Goal: Transaction & Acquisition: Obtain resource

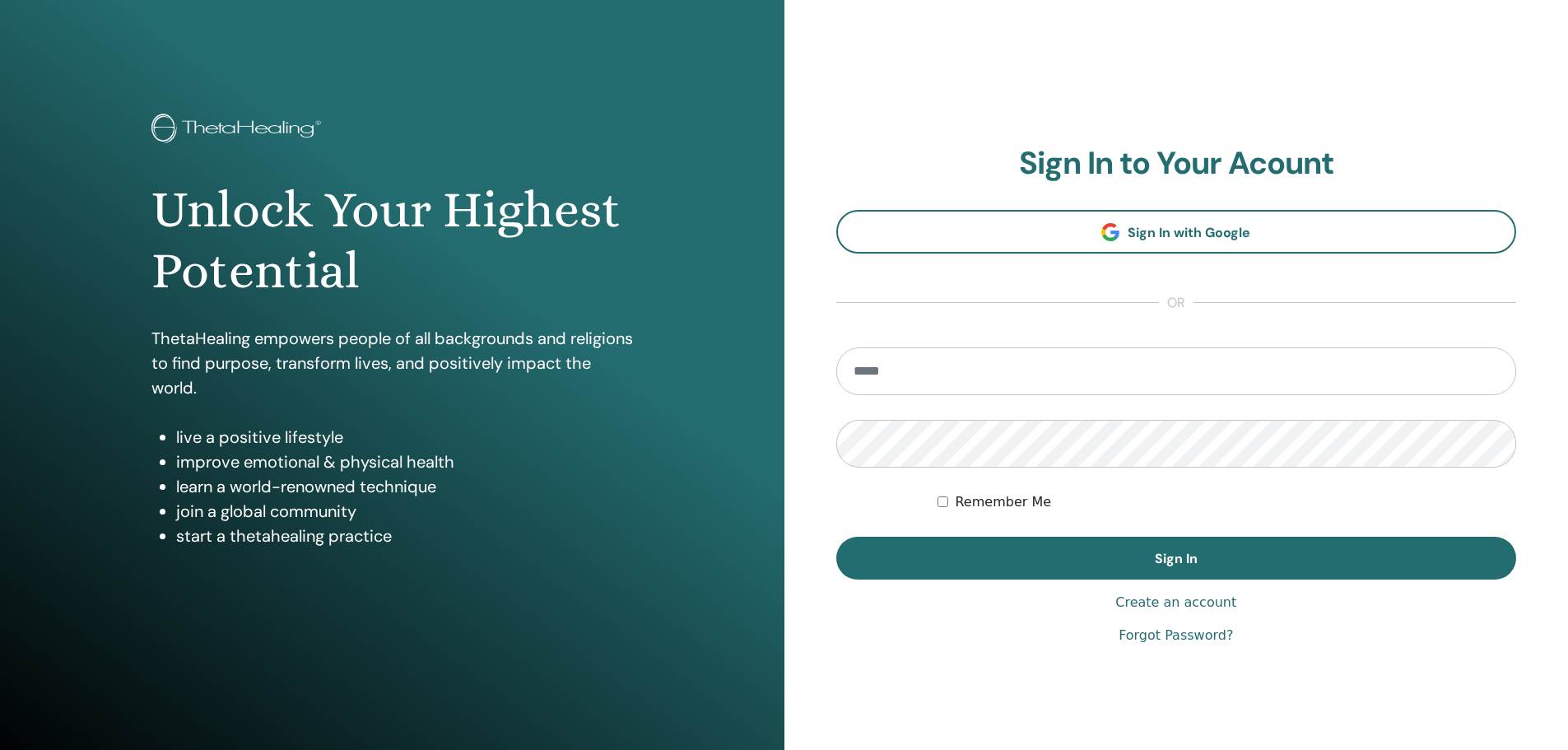
click at [1220, 504] on div "Remember Me" at bounding box center [1227, 502] width 578 height 20
click at [1050, 391] on input "email" at bounding box center [1177, 372] width 681 height 48
type input "**********"
click at [814, 444] on div "**********" at bounding box center [1177, 395] width 784 height 790
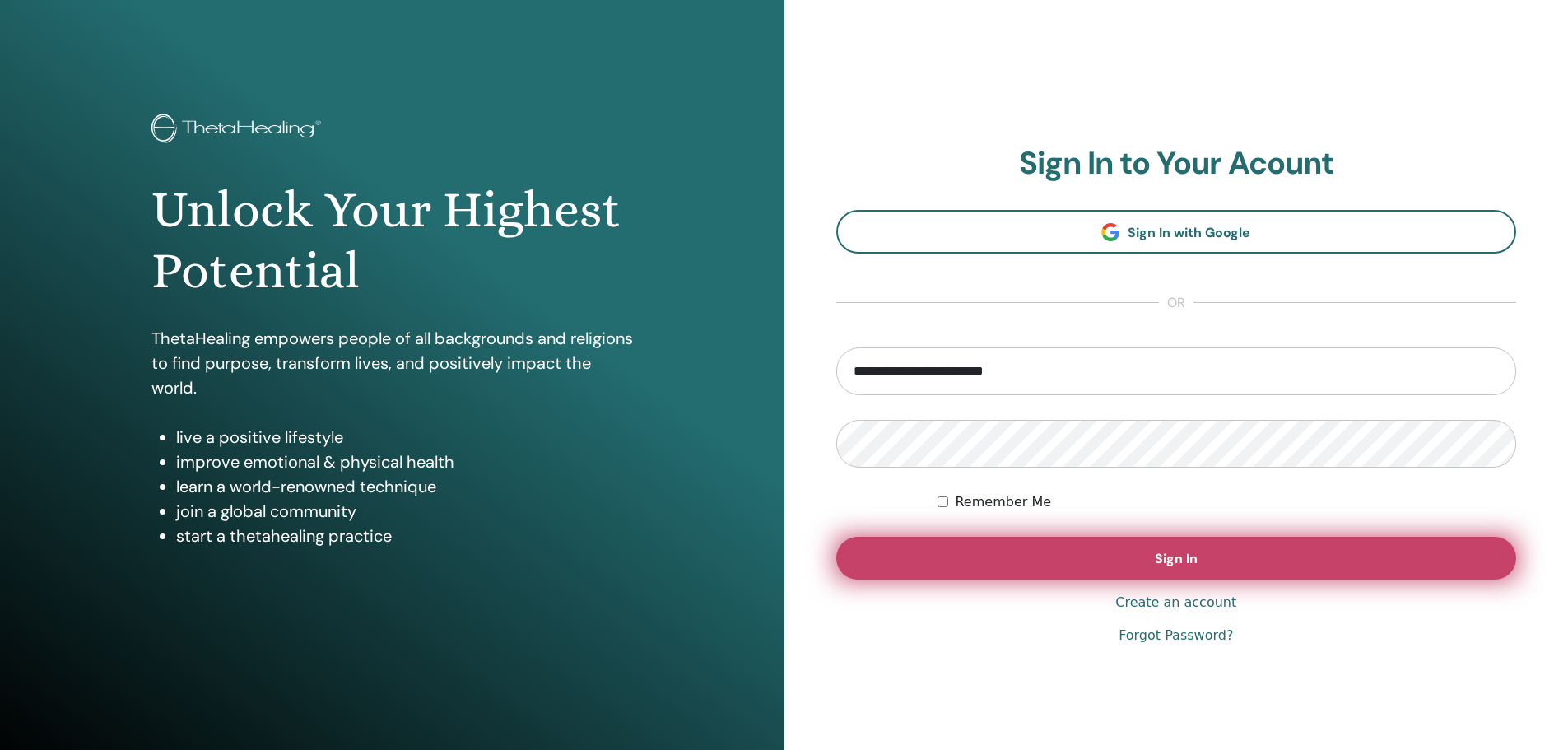
click at [1196, 564] on span "Sign In" at bounding box center [1177, 559] width 43 height 17
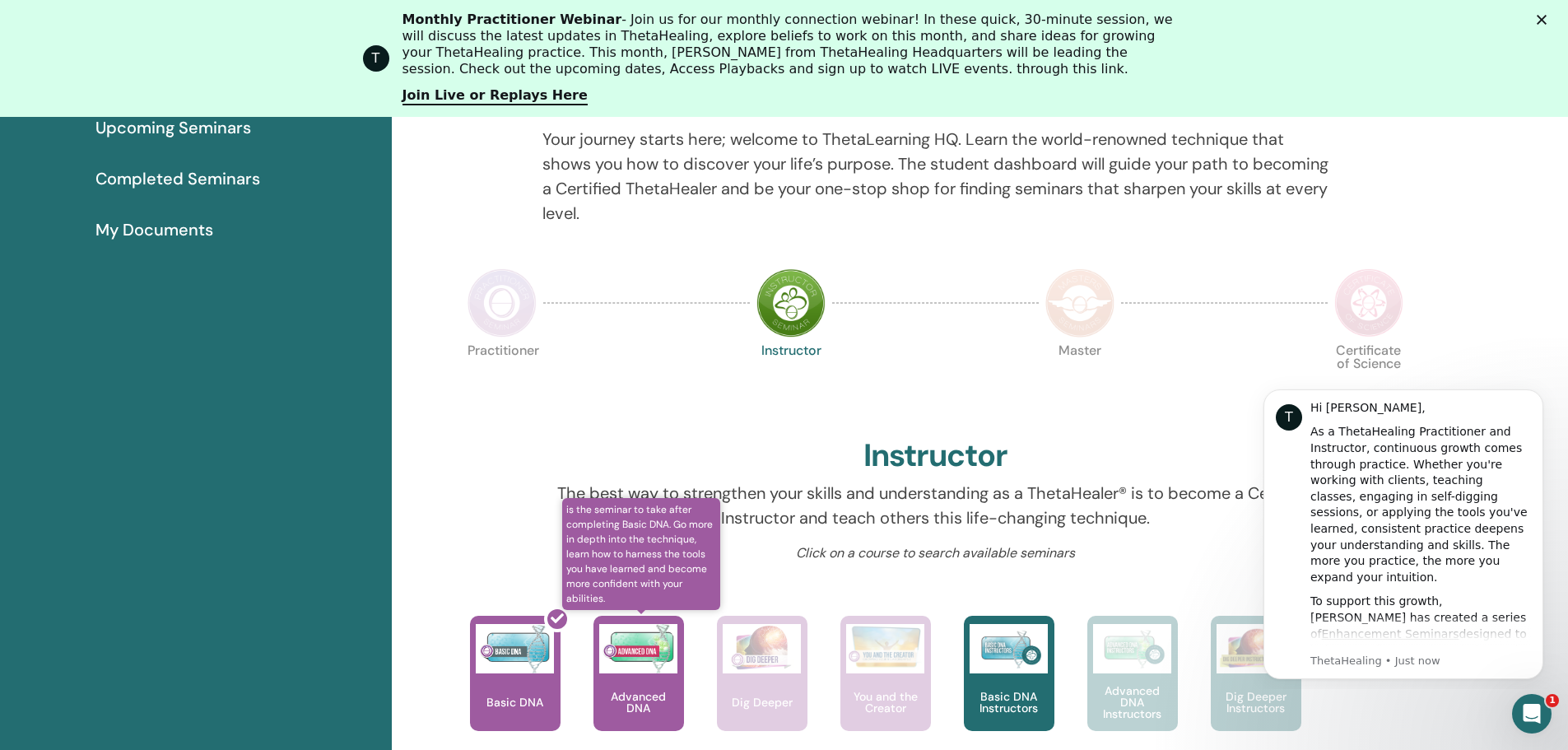
scroll to position [455, 0]
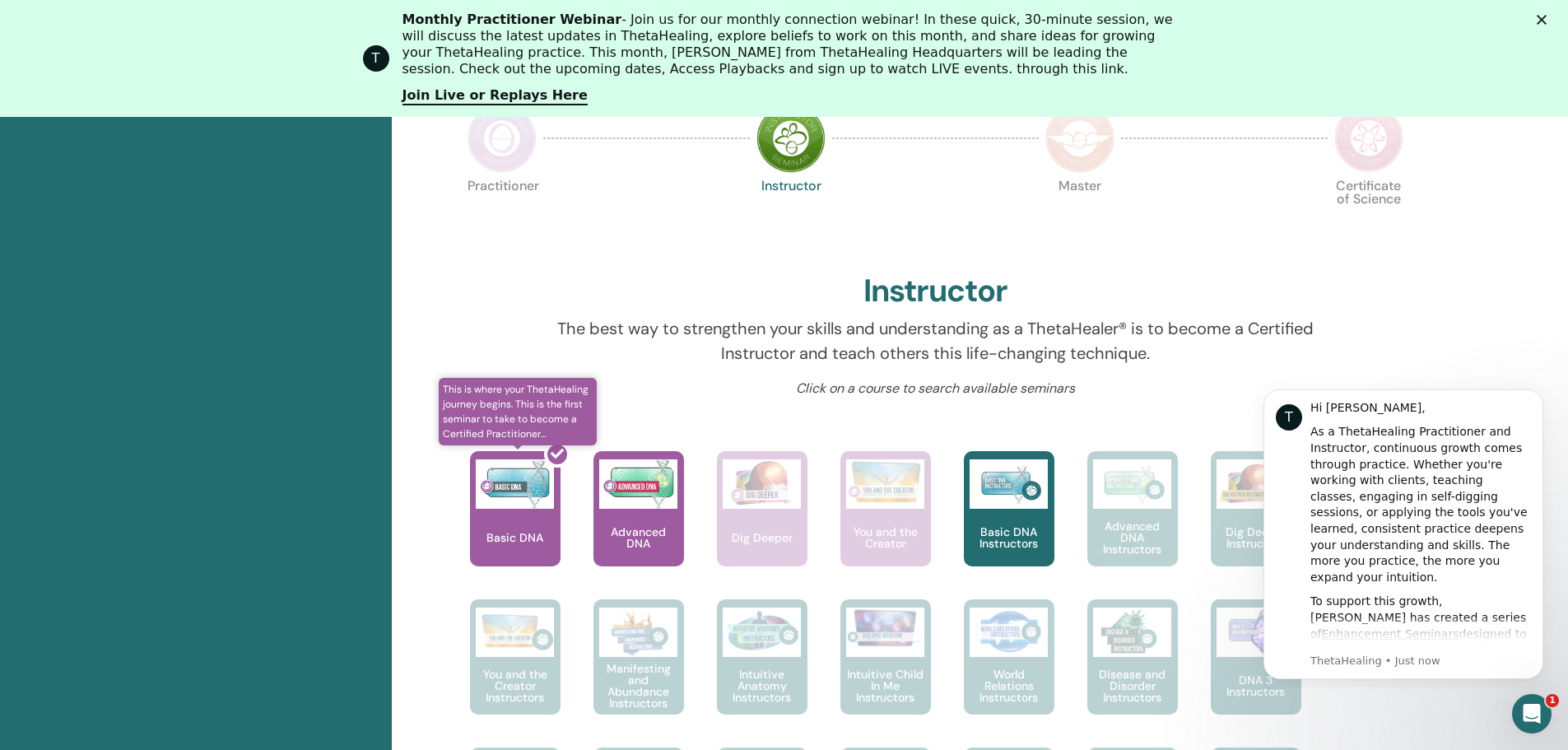
click at [508, 535] on div at bounding box center [525, 515] width 91 height 148
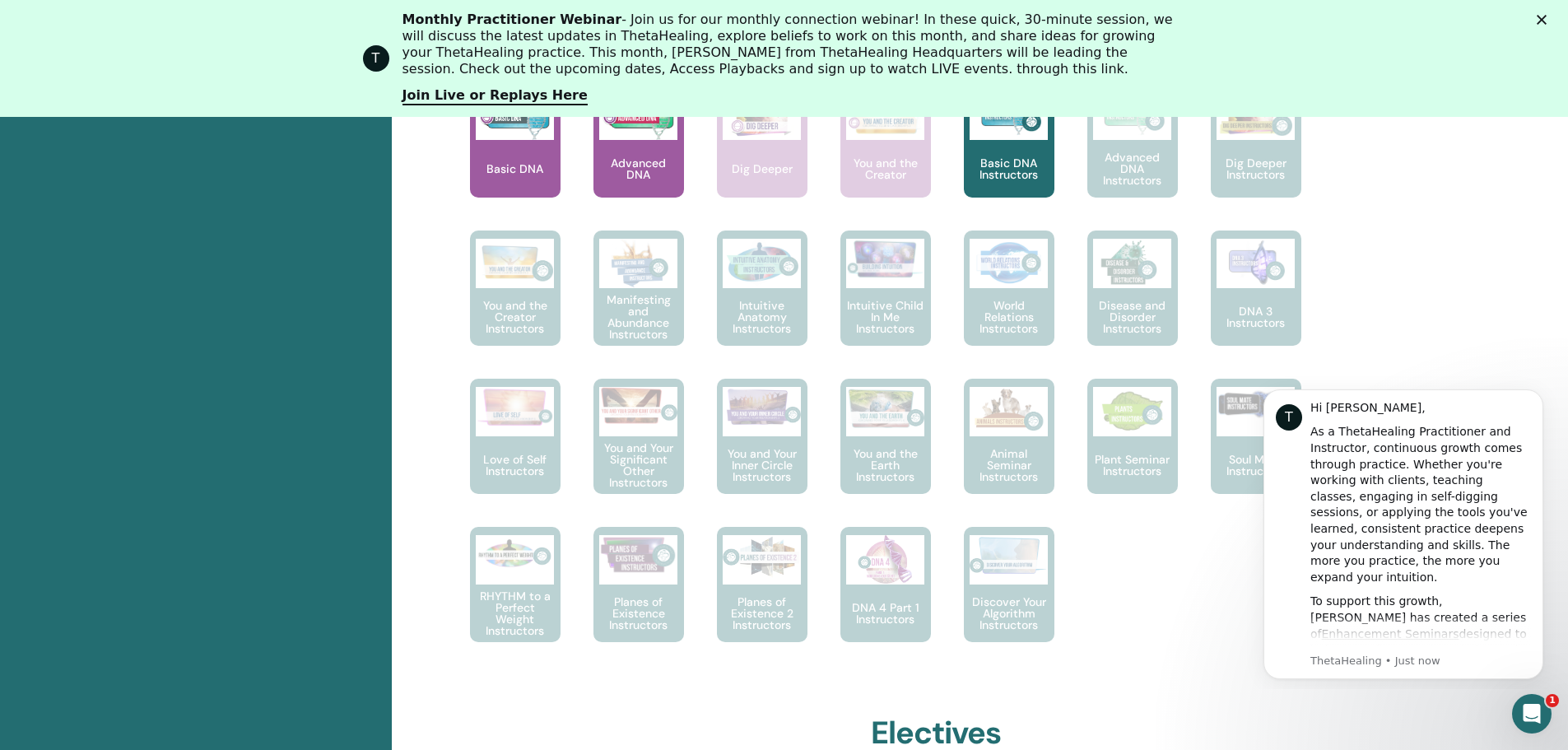
scroll to position [659, 0]
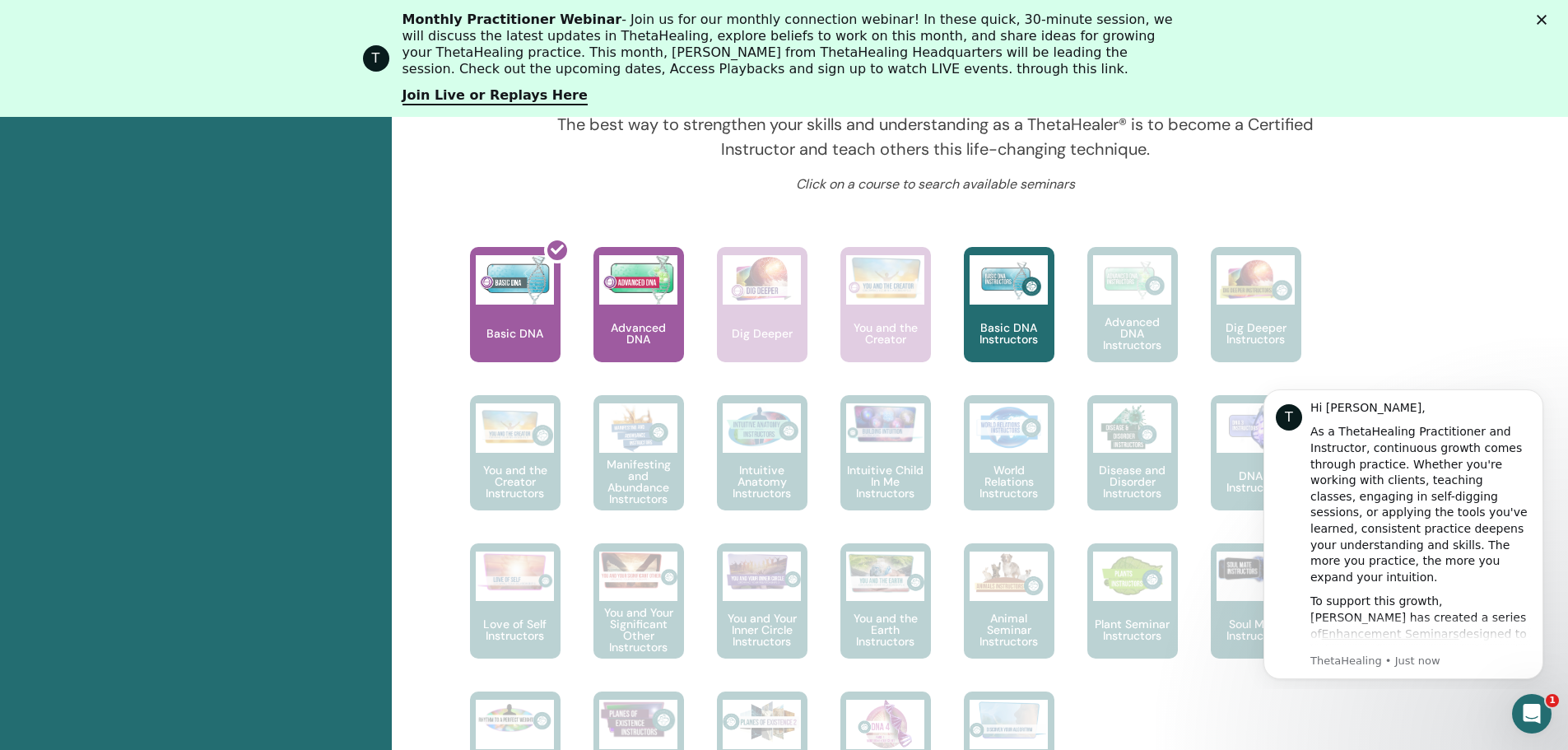
click at [1547, 12] on div "T Monthly Practitioner Webinar - Join us for our monthly connection webinar! In…" at bounding box center [784, 58] width 1568 height 104
click at [1547, 15] on icon "Close" at bounding box center [1542, 20] width 10 height 10
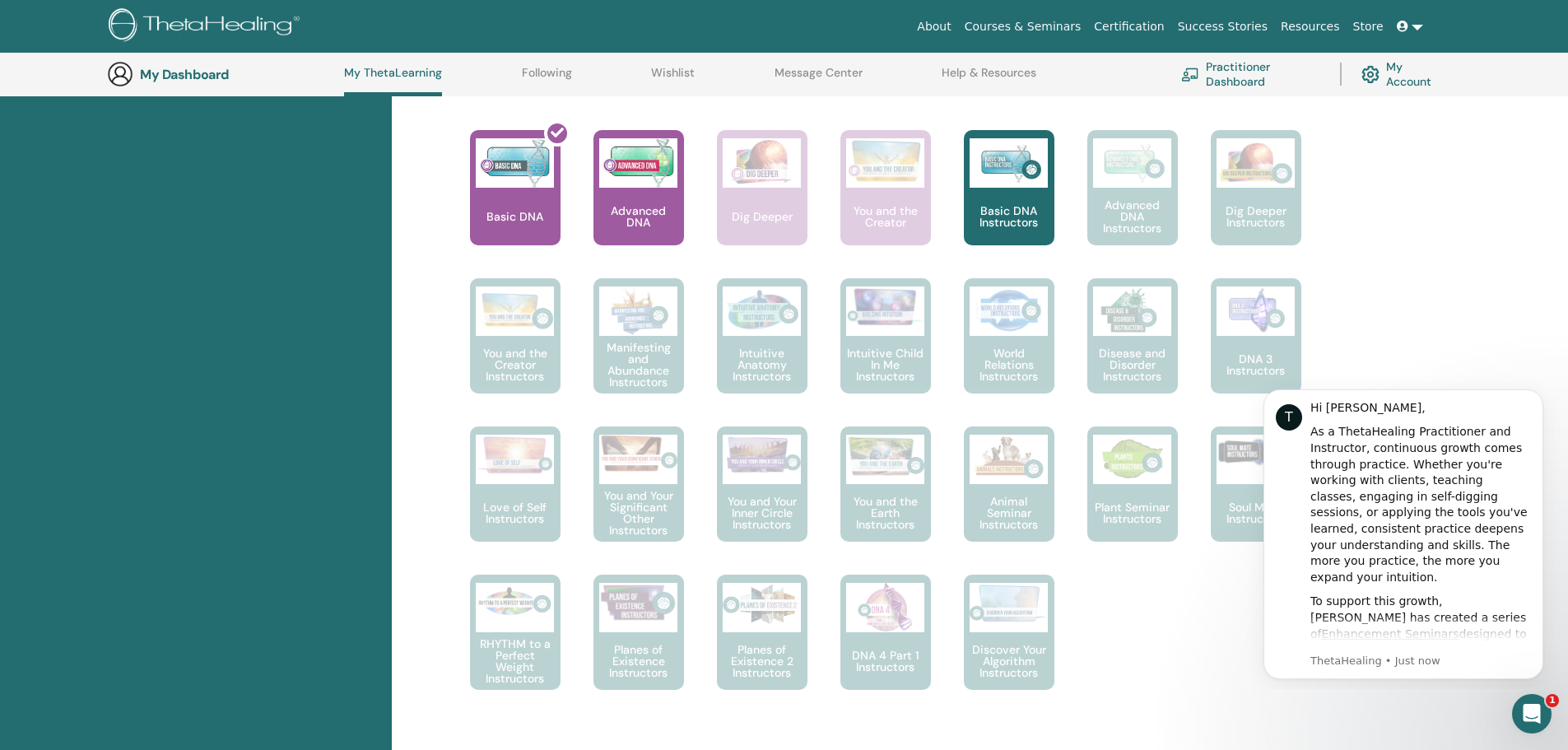
click at [1415, 27] on link at bounding box center [1410, 26] width 39 height 30
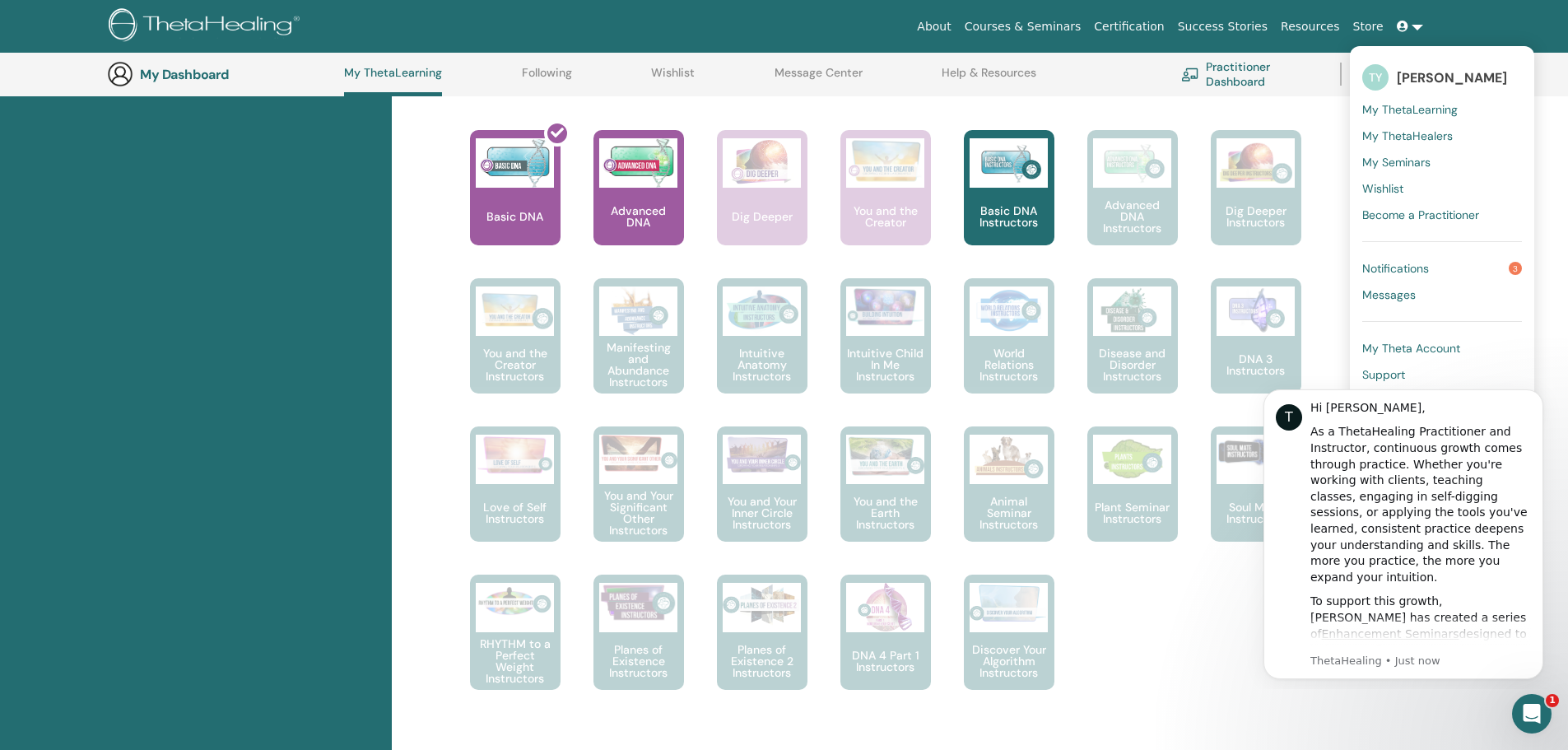
click at [1414, 259] on link "Notifications 3" at bounding box center [1443, 268] width 160 height 27
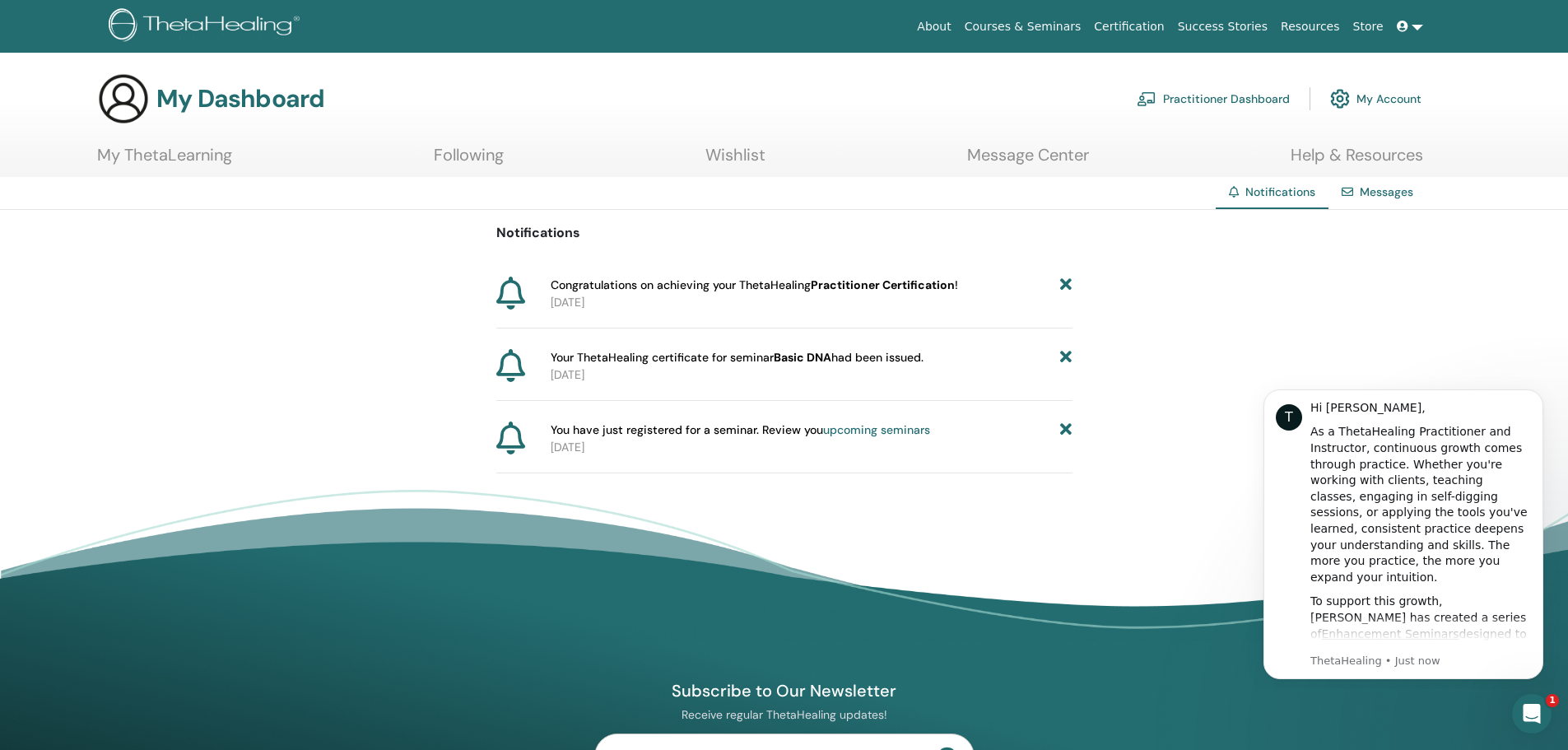
click at [871, 287] on b "Practitioner Certification" at bounding box center [883, 284] width 144 height 15
click at [750, 365] on div "Your ThetaHealing certificate for seminar Basic DNA had been issued. 2025-09-17" at bounding box center [808, 366] width 529 height 34
drag, startPoint x: 724, startPoint y: 302, endPoint x: 729, endPoint y: 326, distance: 24.5
click at [729, 324] on div "Congratulations on achieving your ThetaHealing Practitioner Certification ! 202…" at bounding box center [784, 302] width 576 height 51
click at [717, 354] on span "Your ThetaHealing certificate for seminar Basic DNA had been issued." at bounding box center [737, 358] width 373 height 17
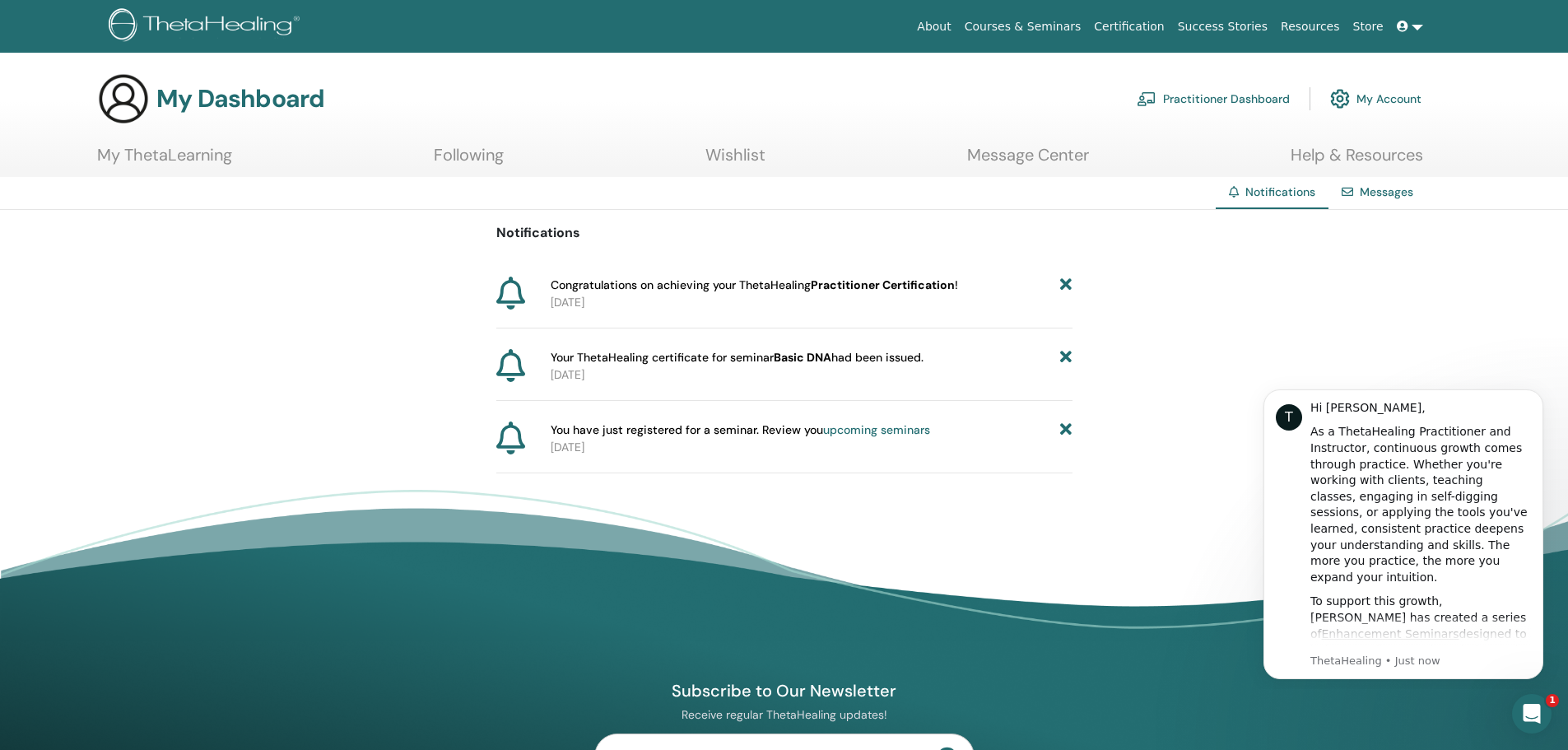
click at [558, 363] on span "Your ThetaHealing certificate for seminar Basic DNA had been issued." at bounding box center [737, 358] width 373 height 17
click at [510, 366] on icon at bounding box center [511, 366] width 29 height 33
drag, startPoint x: 647, startPoint y: 371, endPoint x: 709, endPoint y: 372, distance: 62.0
click at [660, 372] on p "2025-09-17" at bounding box center [812, 375] width 522 height 17
click at [764, 368] on p "2025-09-17" at bounding box center [812, 375] width 522 height 17
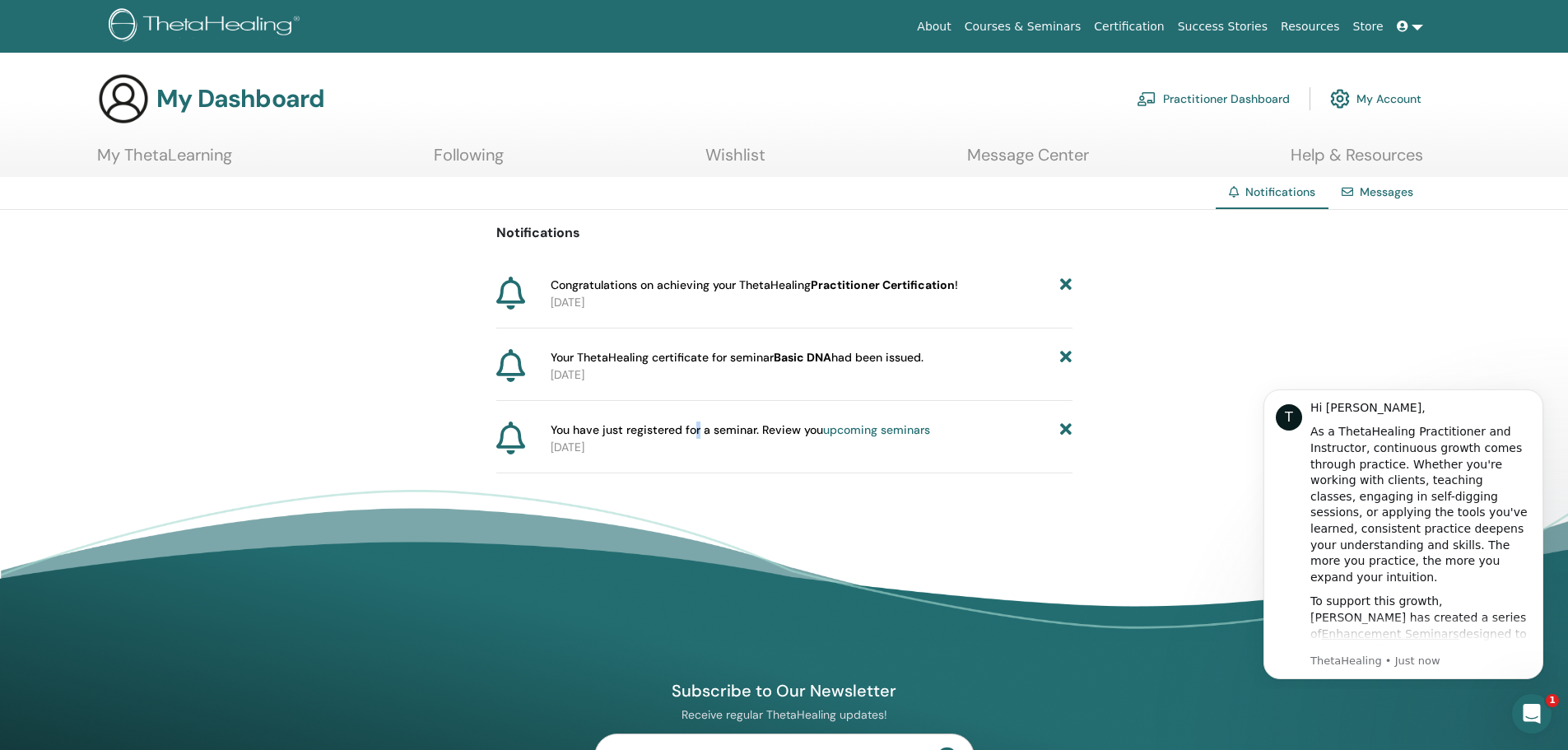
click at [695, 431] on span "You have just registered for a seminar. Review you upcoming seminars" at bounding box center [741, 430] width 379 height 17
click at [699, 431] on span "You have just registered for a seminar. Review you upcoming seminars" at bounding box center [741, 430] width 379 height 17
click at [729, 333] on div "Notifications Congratulations on achieving your ThetaHealing Practitioner Certi…" at bounding box center [784, 342] width 576 height 263
click at [156, 160] on link "My ThetaLearning" at bounding box center [164, 160] width 135 height 32
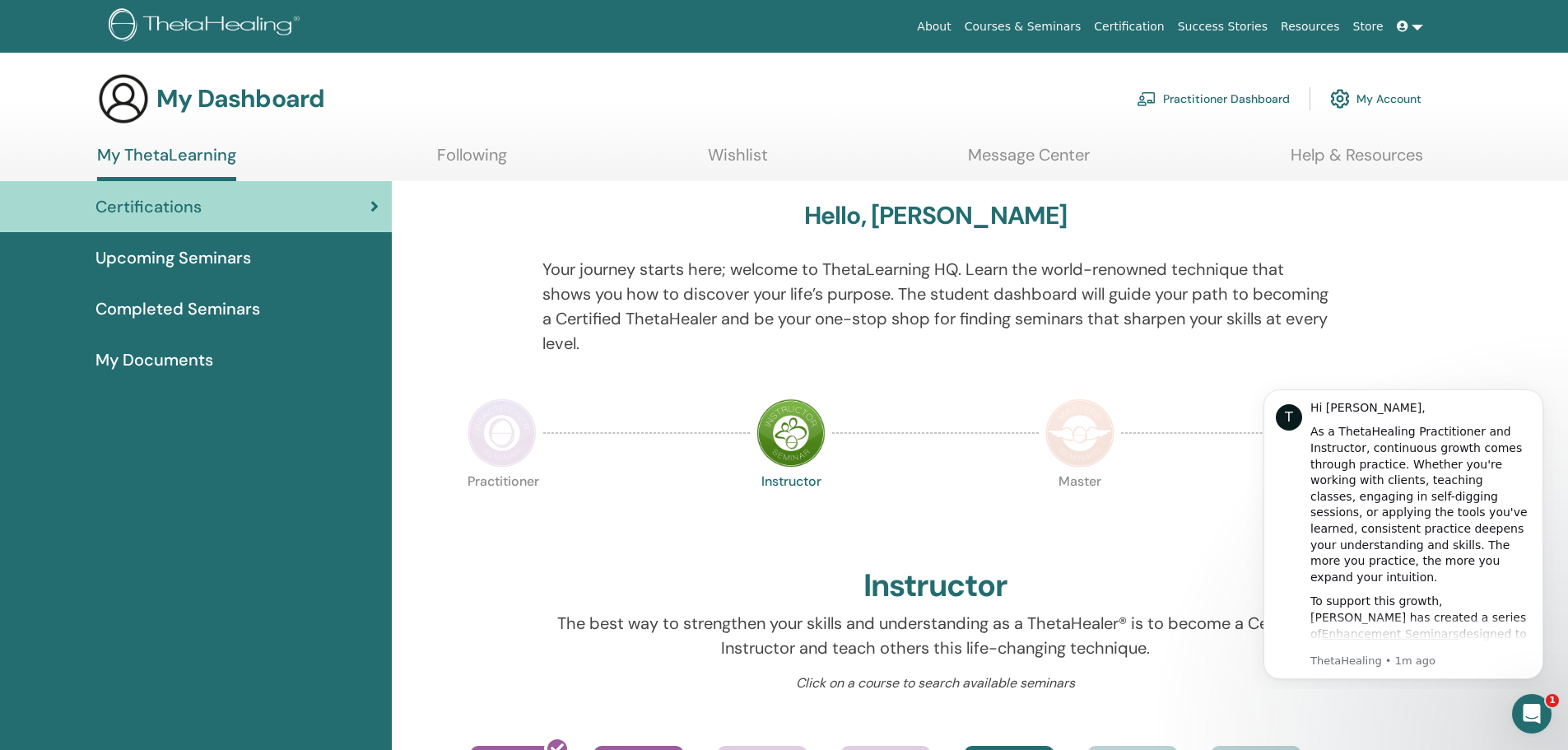
click at [770, 418] on img at bounding box center [791, 432] width 70 height 70
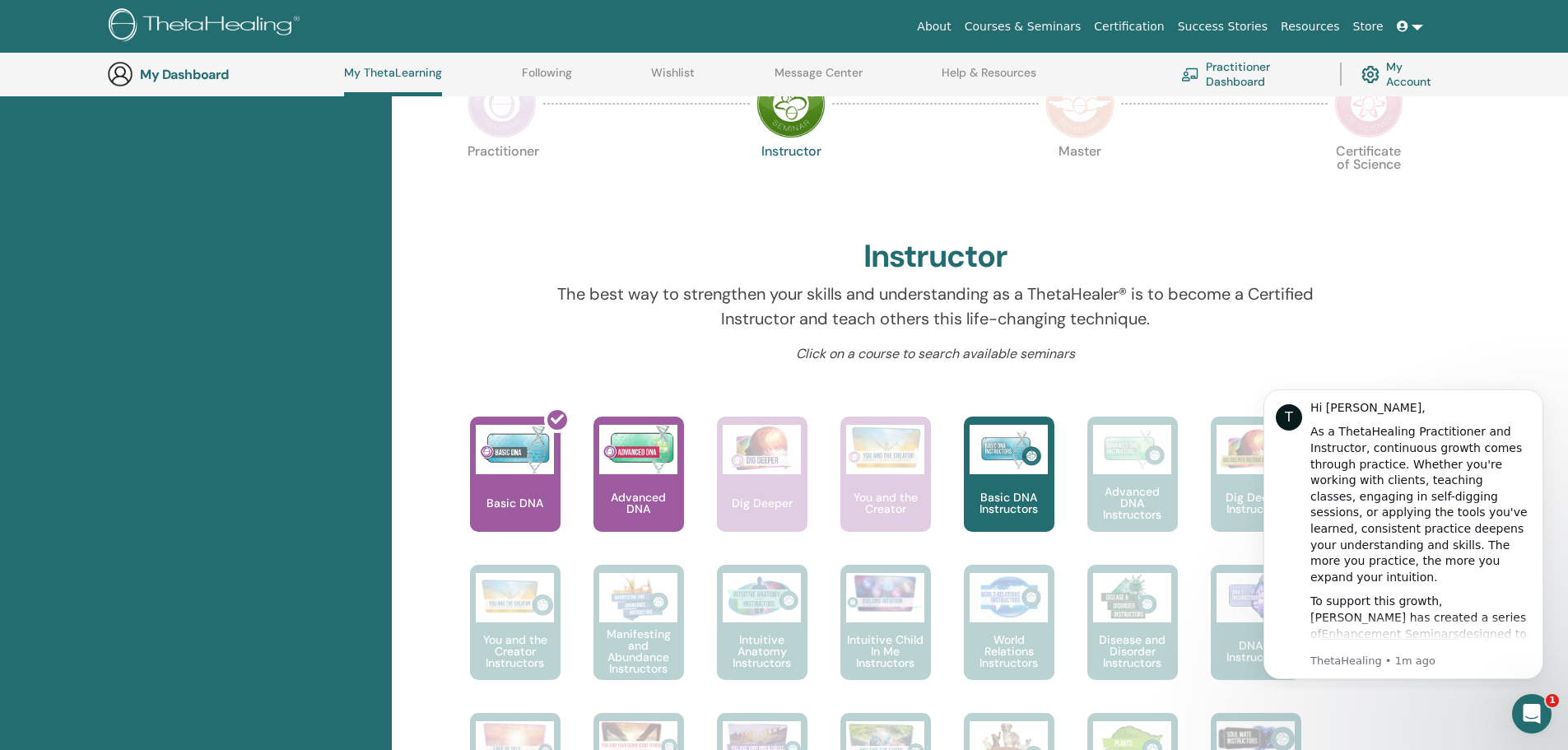
scroll to position [209, 0]
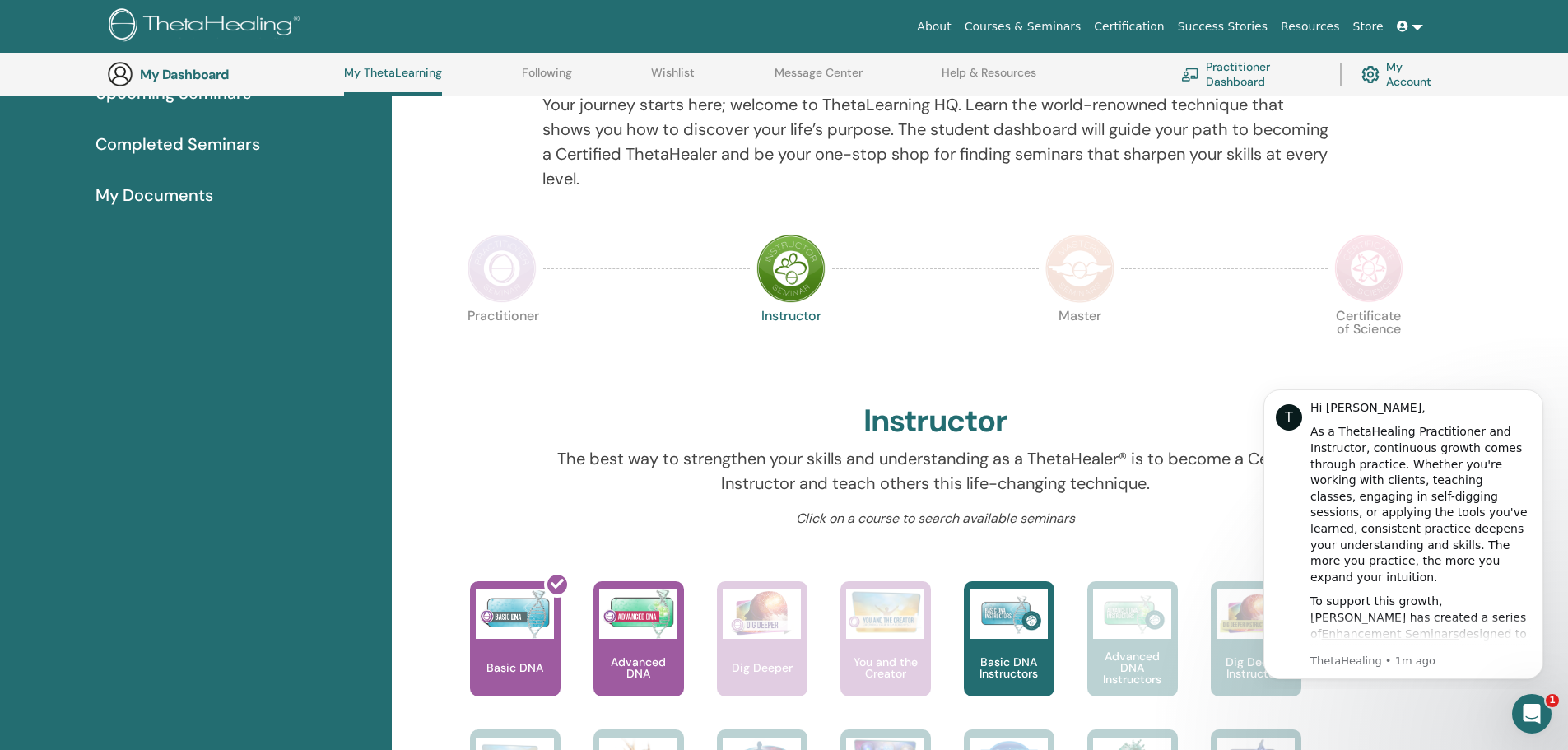
click at [514, 290] on img at bounding box center [502, 268] width 70 height 70
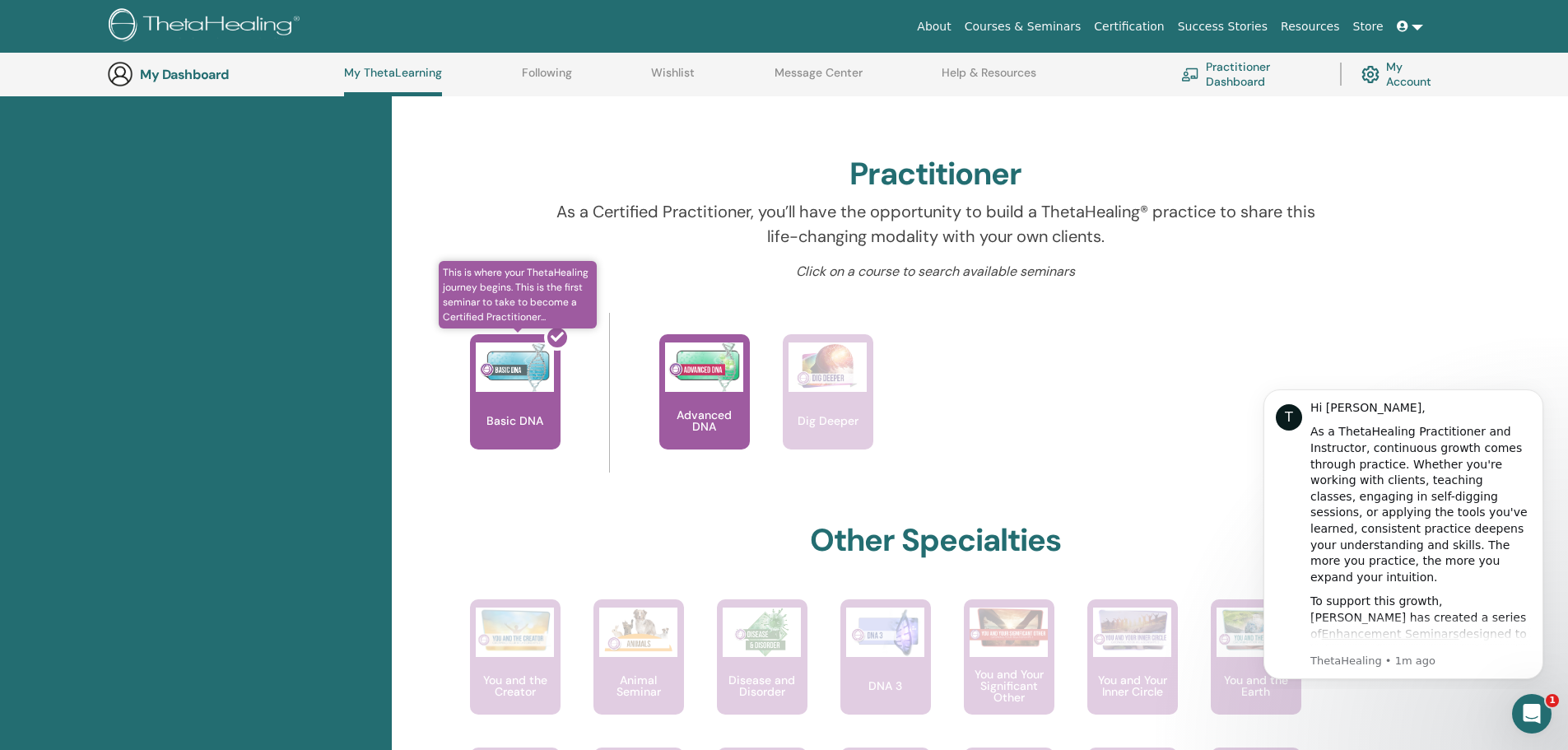
drag, startPoint x: 539, startPoint y: 403, endPoint x: 520, endPoint y: 397, distance: 19.9
click at [520, 397] on div at bounding box center [525, 398] width 91 height 148
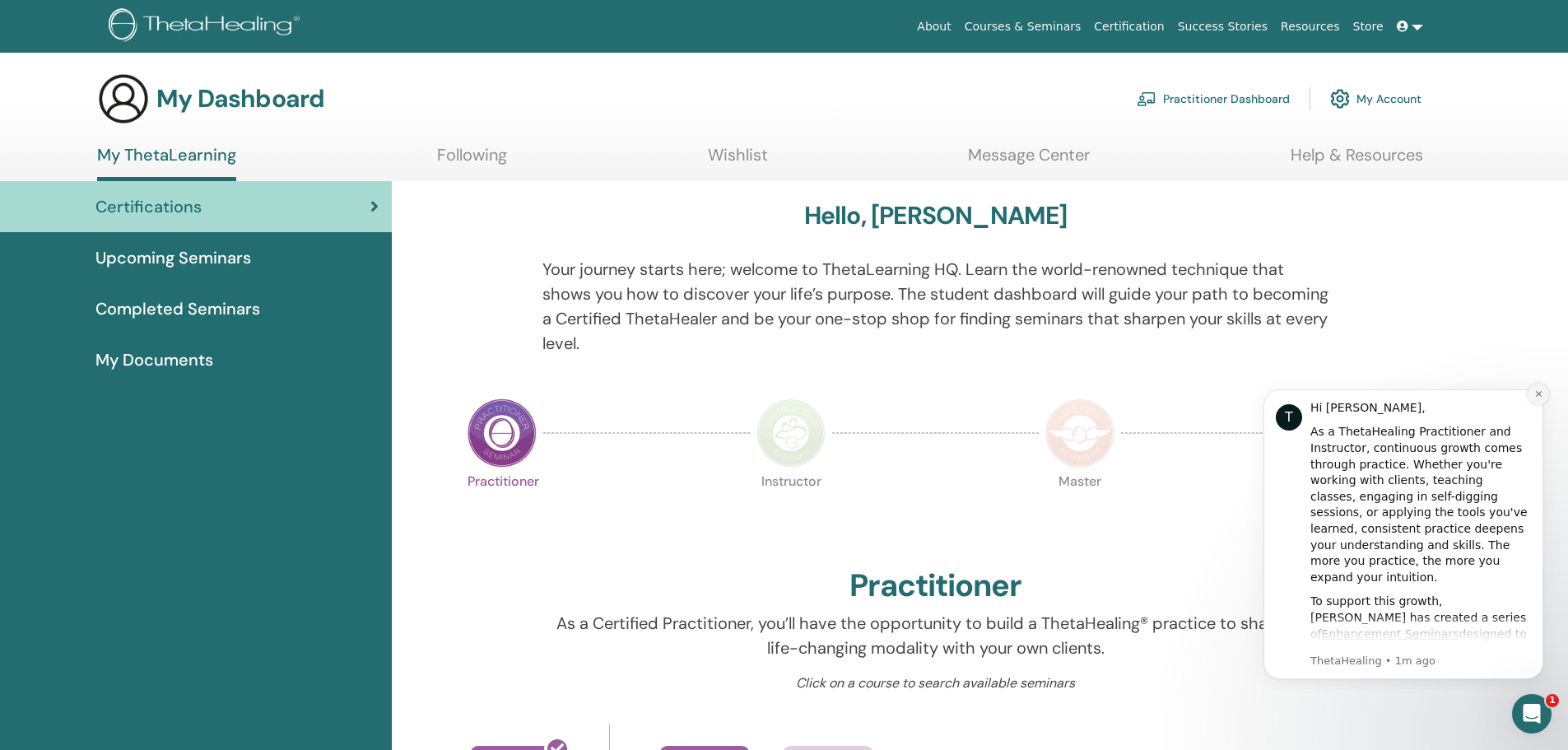
click at [1541, 394] on icon "Dismiss notification" at bounding box center [1539, 394] width 9 height 9
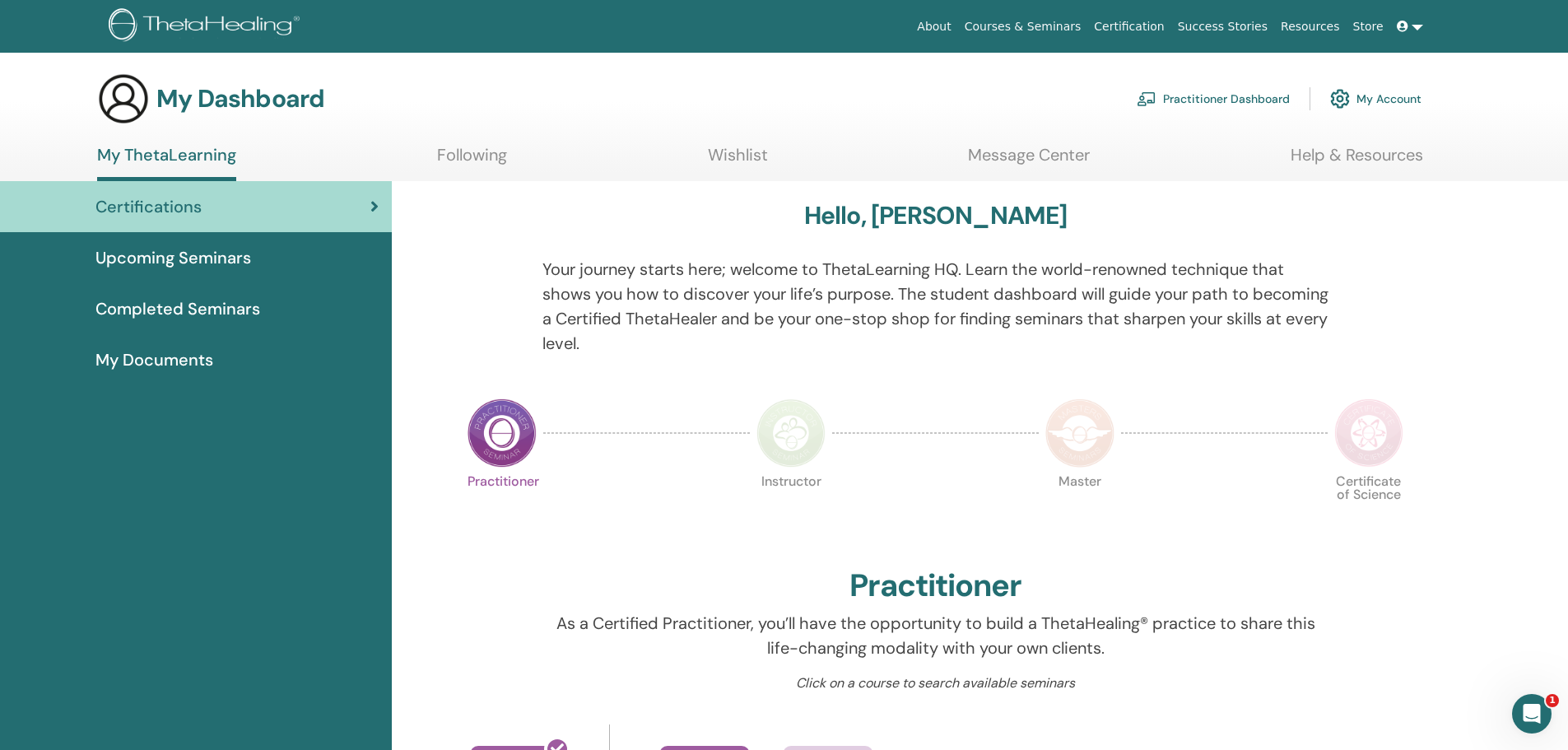
click at [175, 370] on span "My Documents" at bounding box center [154, 360] width 118 height 25
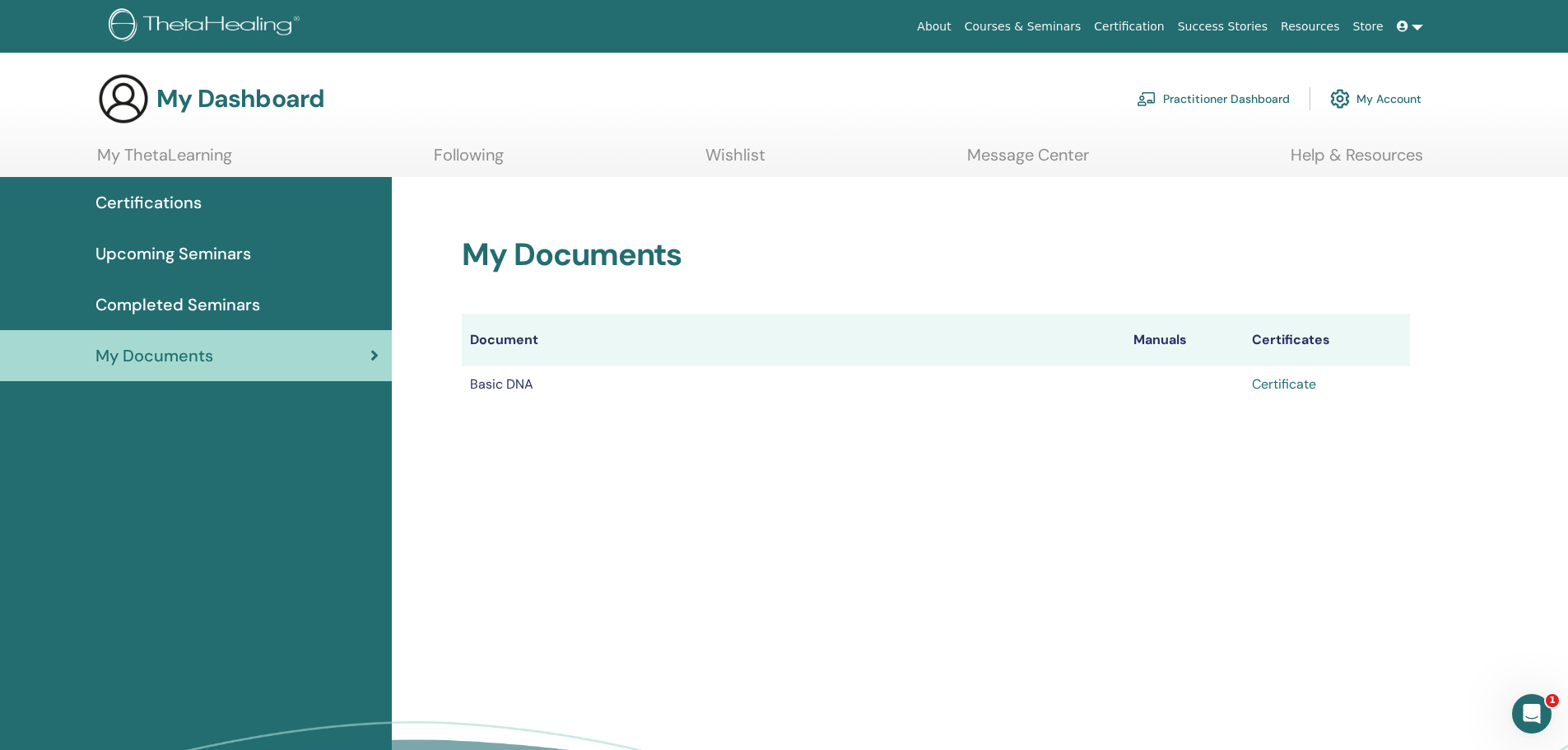
click at [1290, 384] on link "Certificate" at bounding box center [1284, 384] width 64 height 17
click at [515, 389] on td "Basic DNA" at bounding box center [793, 384] width 663 height 36
click at [737, 153] on link "Wishlist" at bounding box center [736, 160] width 60 height 32
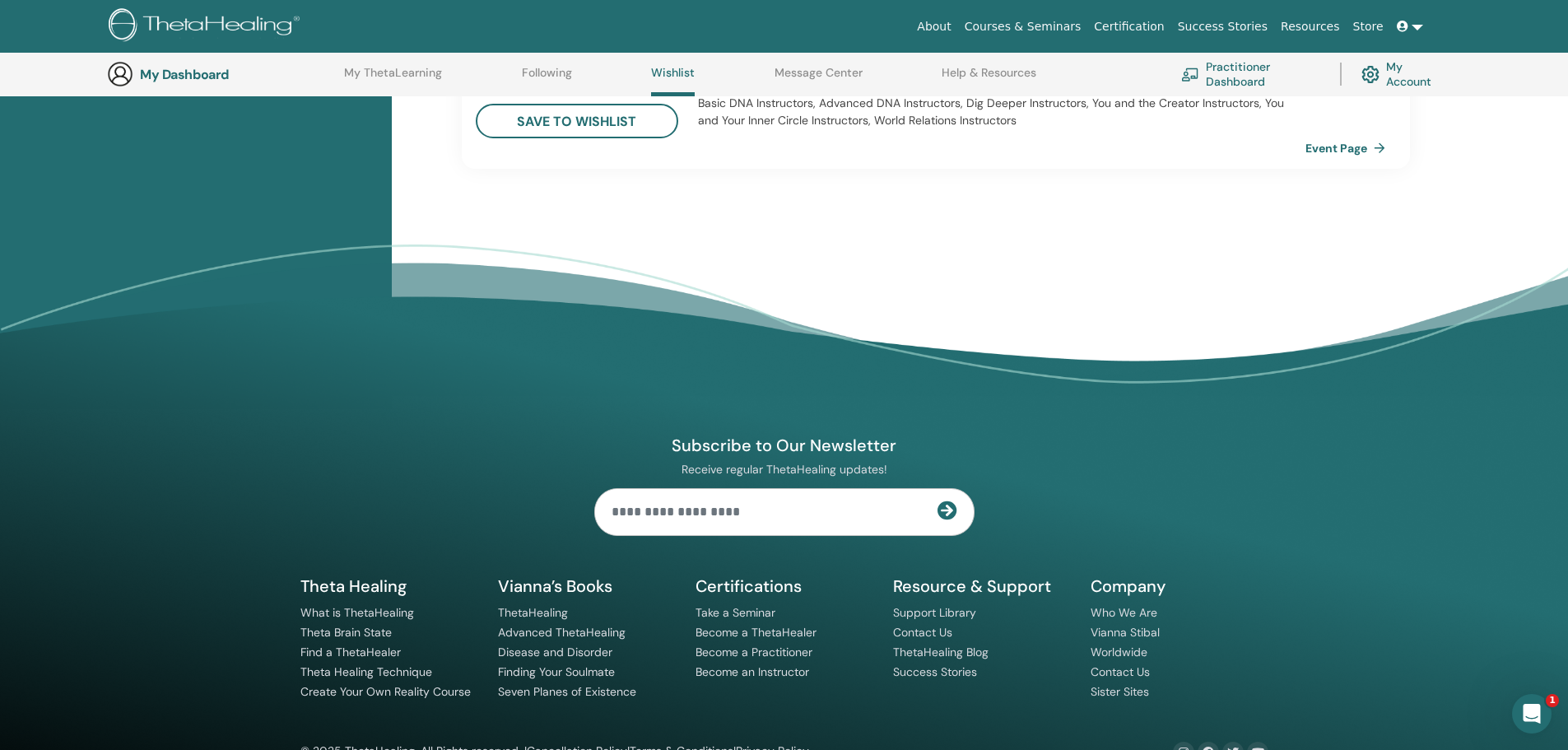
scroll to position [1565, 0]
